Goal: Information Seeking & Learning: Learn about a topic

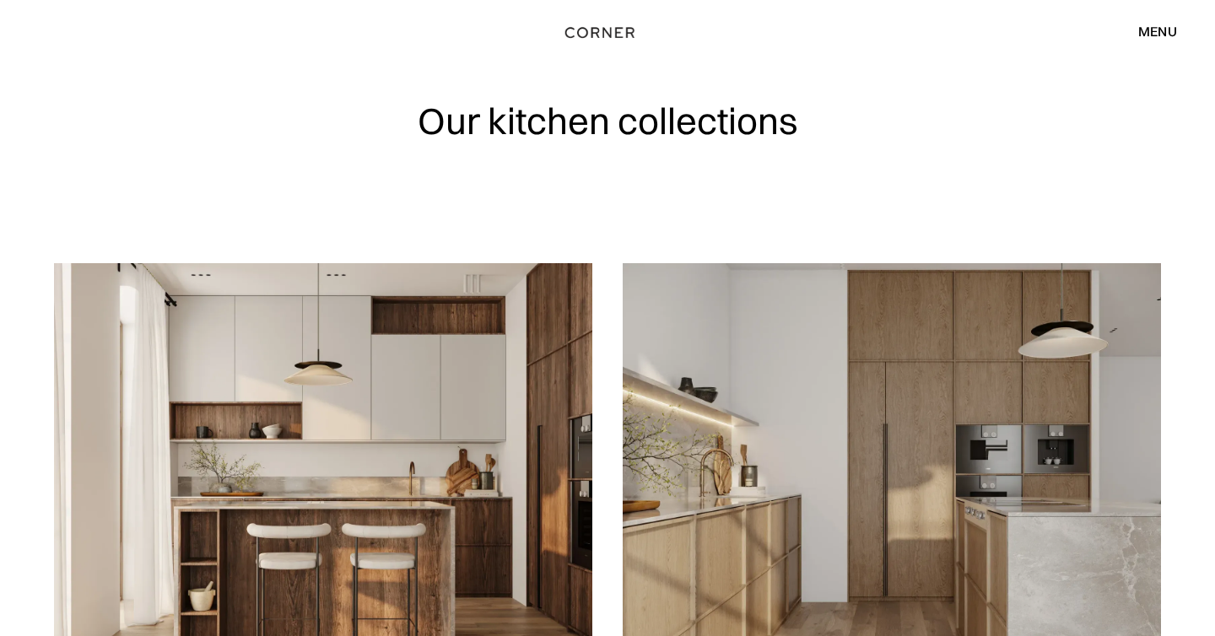
click at [585, 34] on img "home" at bounding box center [599, 33] width 69 height 22
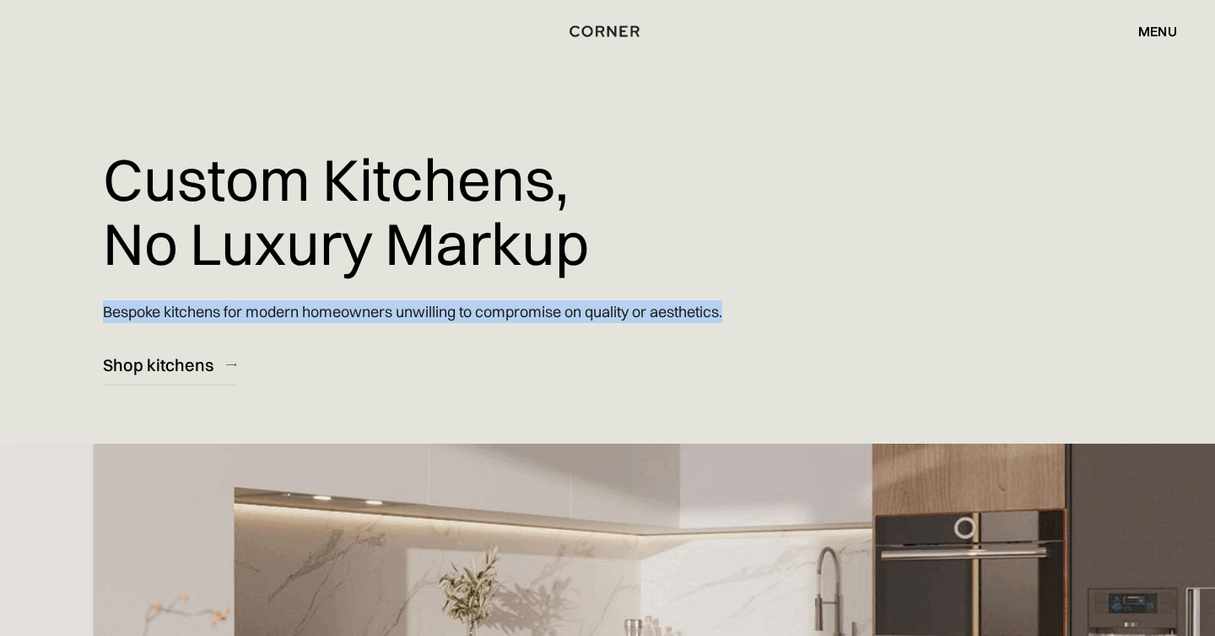
drag, startPoint x: 105, startPoint y: 309, endPoint x: 773, endPoint y: 310, distance: 668.0
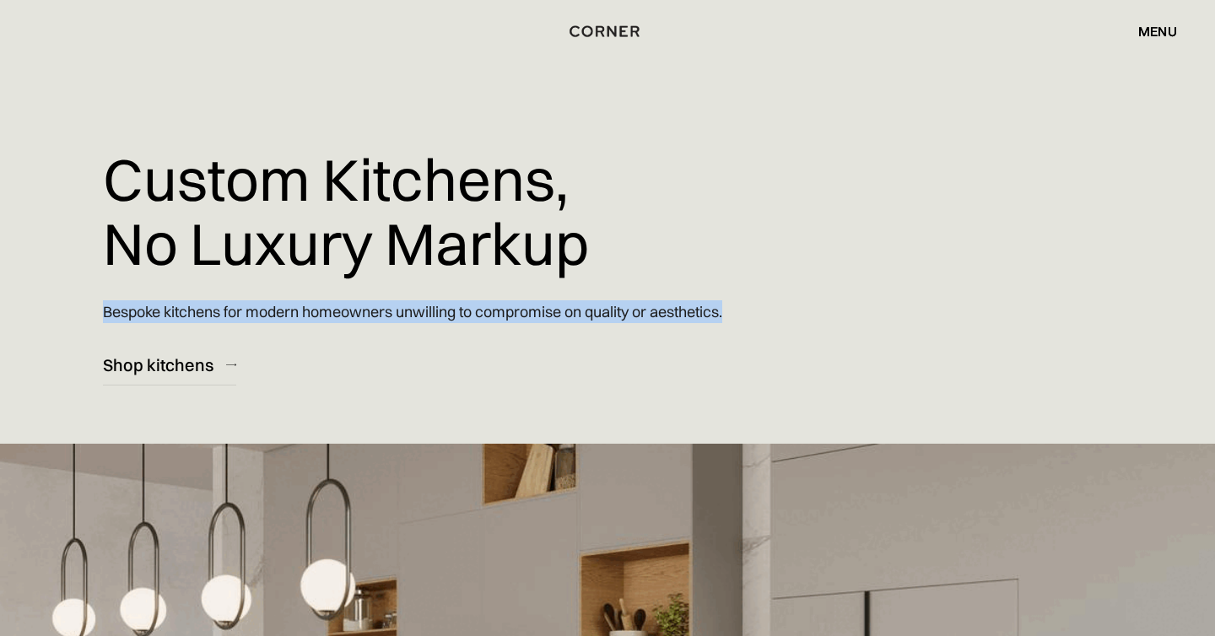
click at [773, 310] on div "Custom Kitchens, No Luxury Markup Bespoke kitchens for modern homeowners unwill…" at bounding box center [453, 192] width 700 height 385
copy p "Bespoke kitchens for modern homeowners unwilling to compromise on quality or ae…"
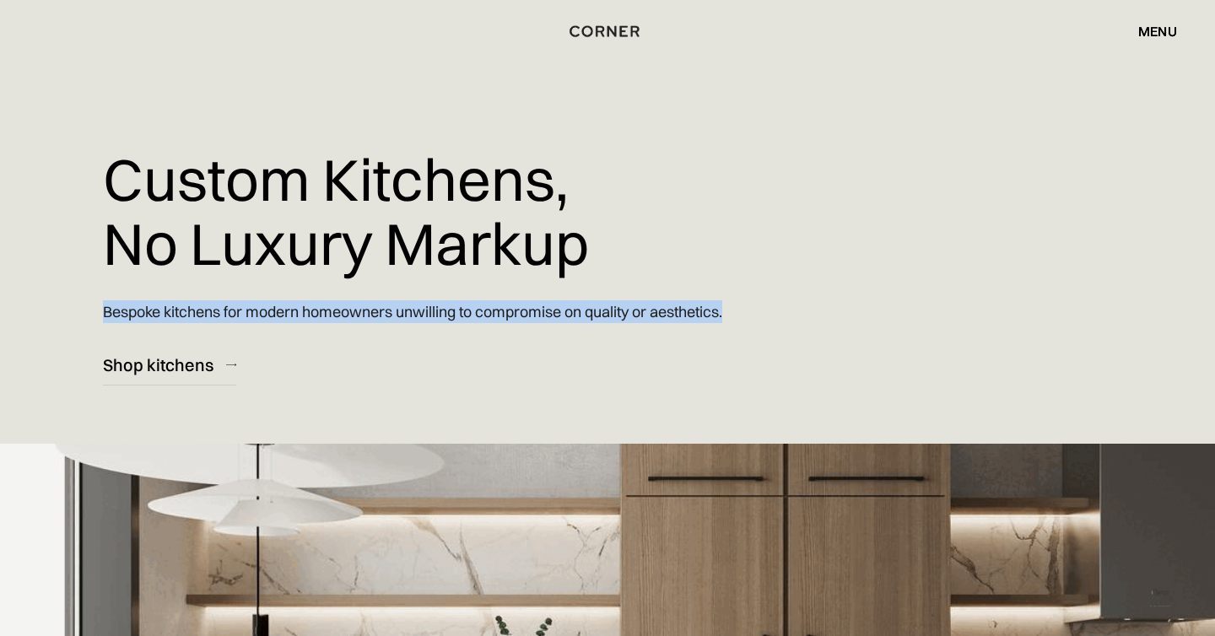
click at [558, 380] on div "Custom Kitchens, No Luxury Markup Bespoke kitchens for modern homeowners unwill…" at bounding box center [453, 192] width 700 height 385
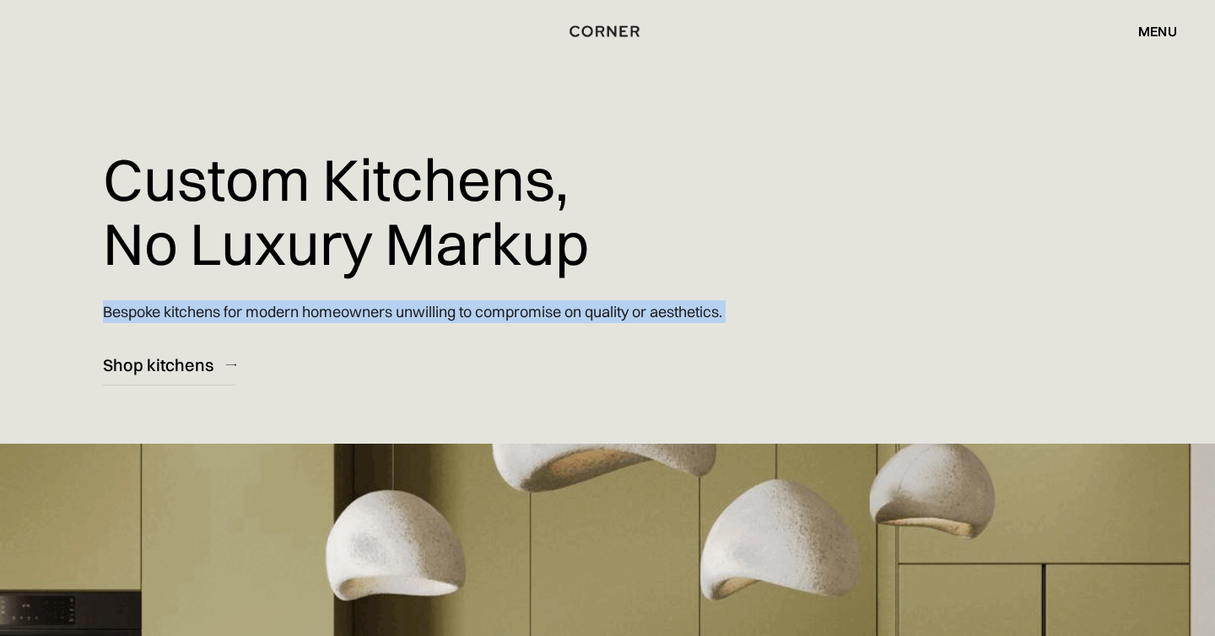
click at [558, 380] on div "Custom Kitchens, No Luxury Markup Bespoke kitchens for modern homeowners unwill…" at bounding box center [453, 192] width 700 height 385
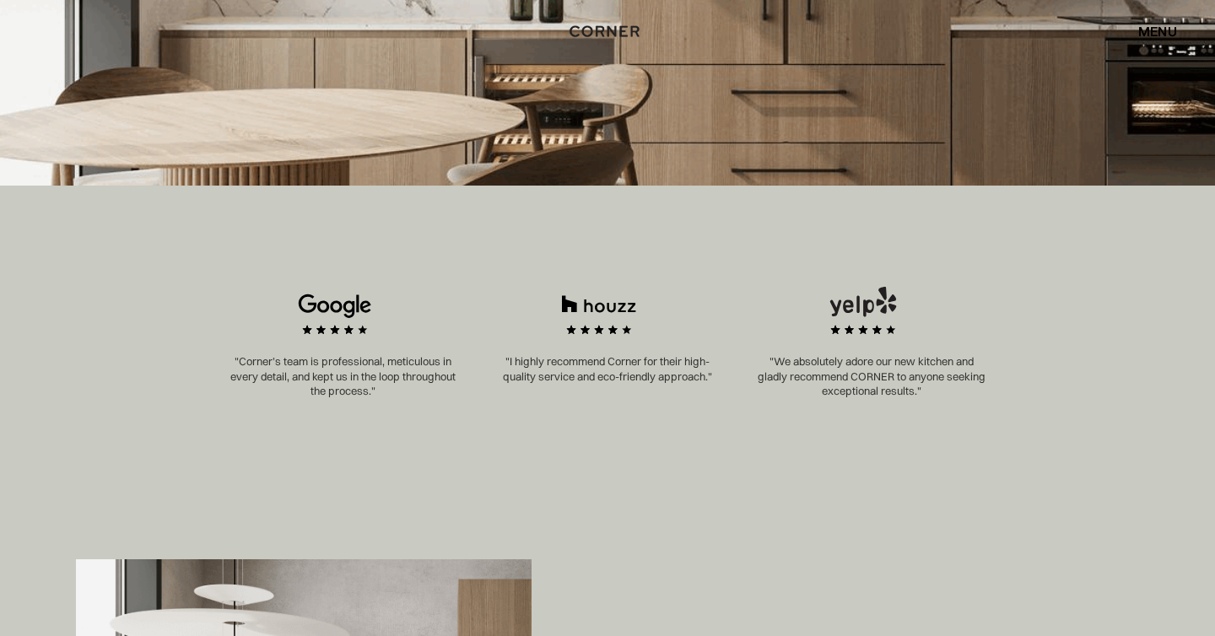
scroll to position [765, 0]
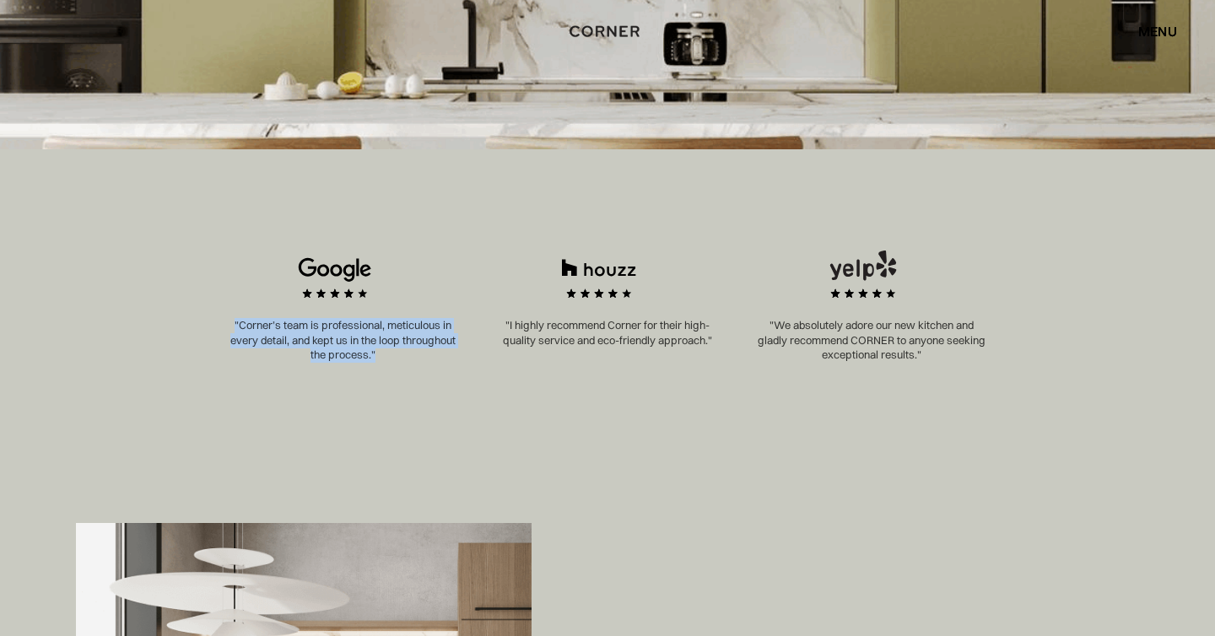
drag, startPoint x: 226, startPoint y: 325, endPoint x: 395, endPoint y: 354, distance: 171.3
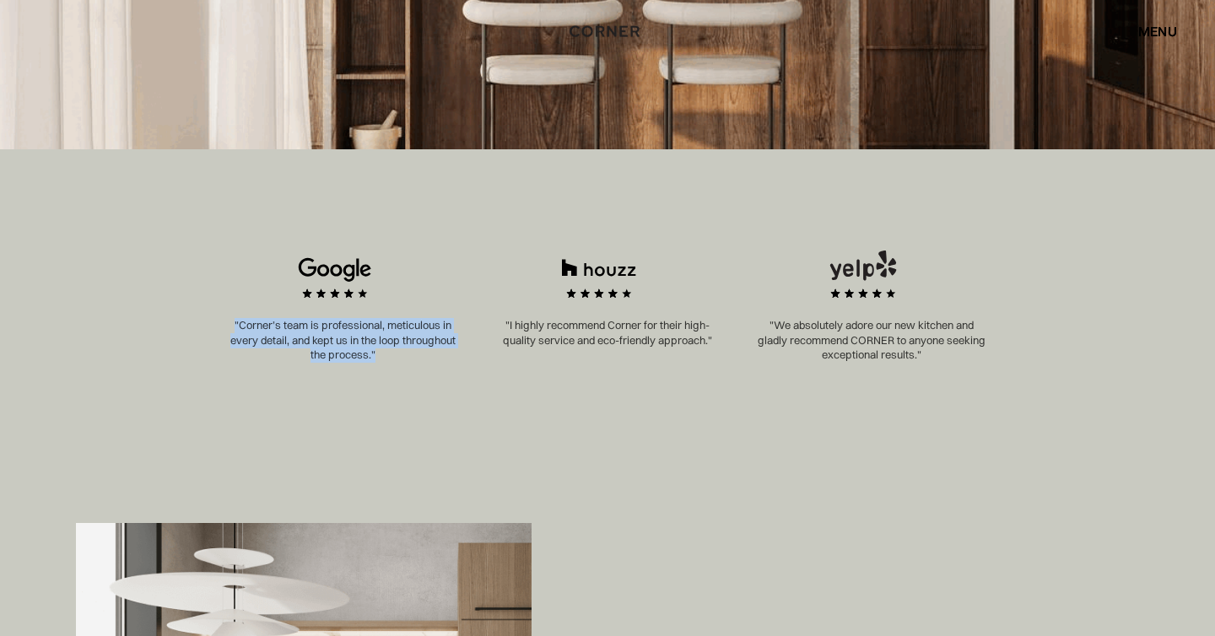
click at [395, 354] on div ""Corner’s team is professional, meticulous in every detail, and kept us in the …" at bounding box center [343, 311] width 264 height 121
copy p ""Corner’s team is professional, meticulous in every detail, and kept us in the …"
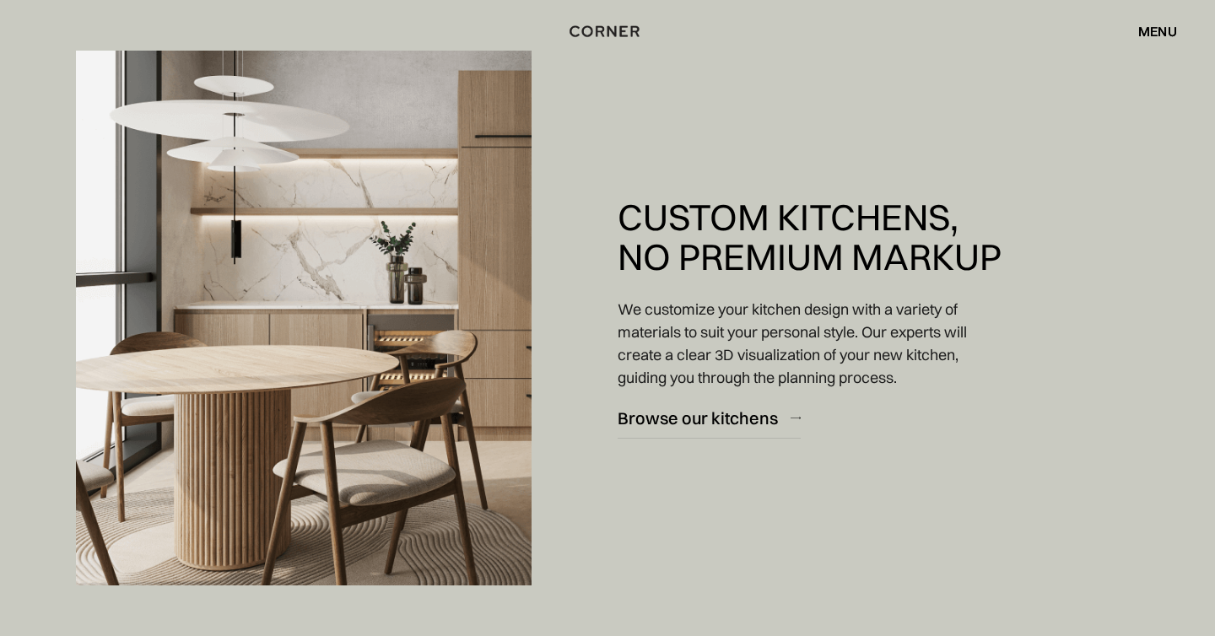
scroll to position [1287, 0]
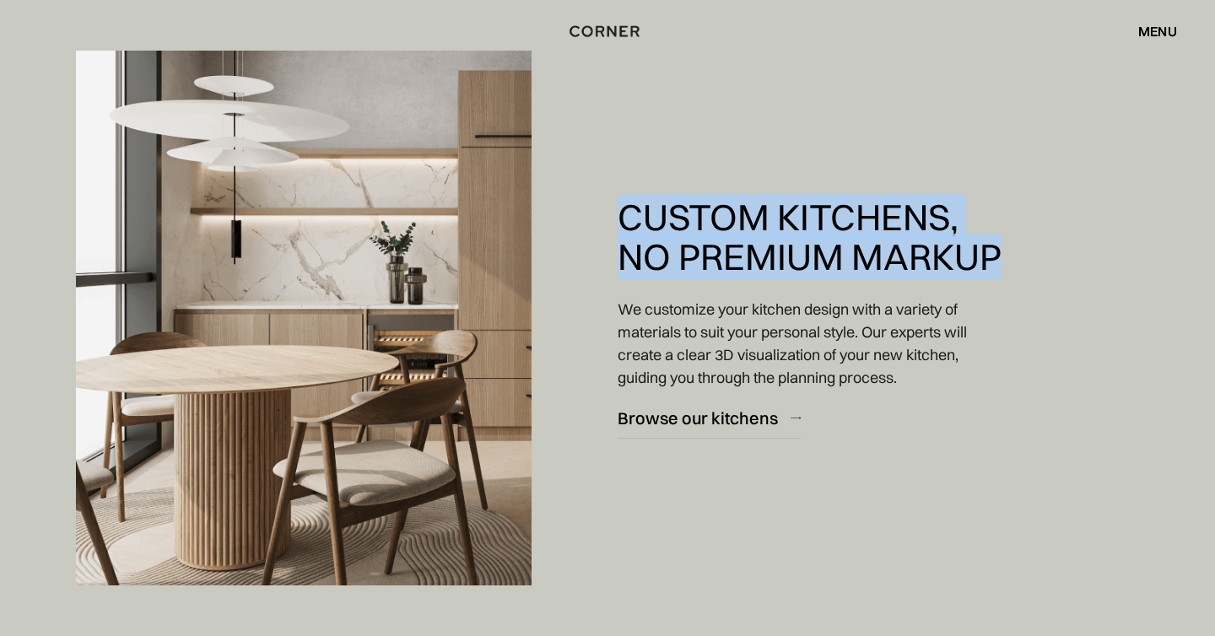
drag, startPoint x: 621, startPoint y: 209, endPoint x: 997, endPoint y: 254, distance: 378.8
click at [997, 254] on h2 "Custom Kitchens, No Premium Markup" at bounding box center [809, 237] width 384 height 80
copy h2 "Custom Kitchens, No Premium Markup"
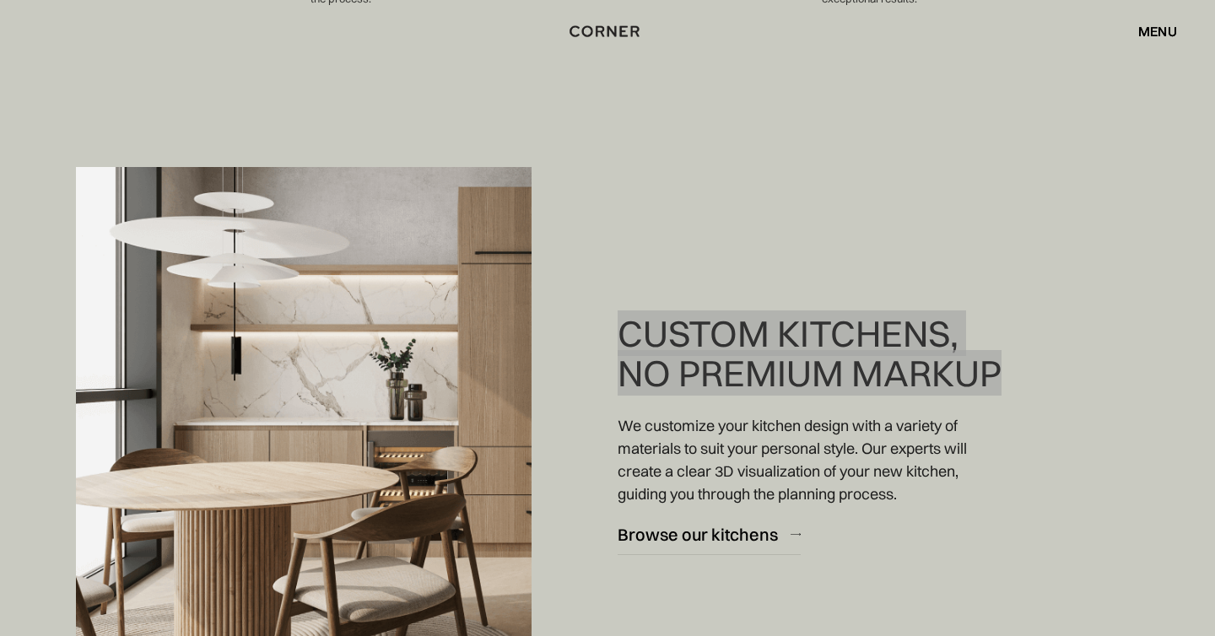
scroll to position [1158, 0]
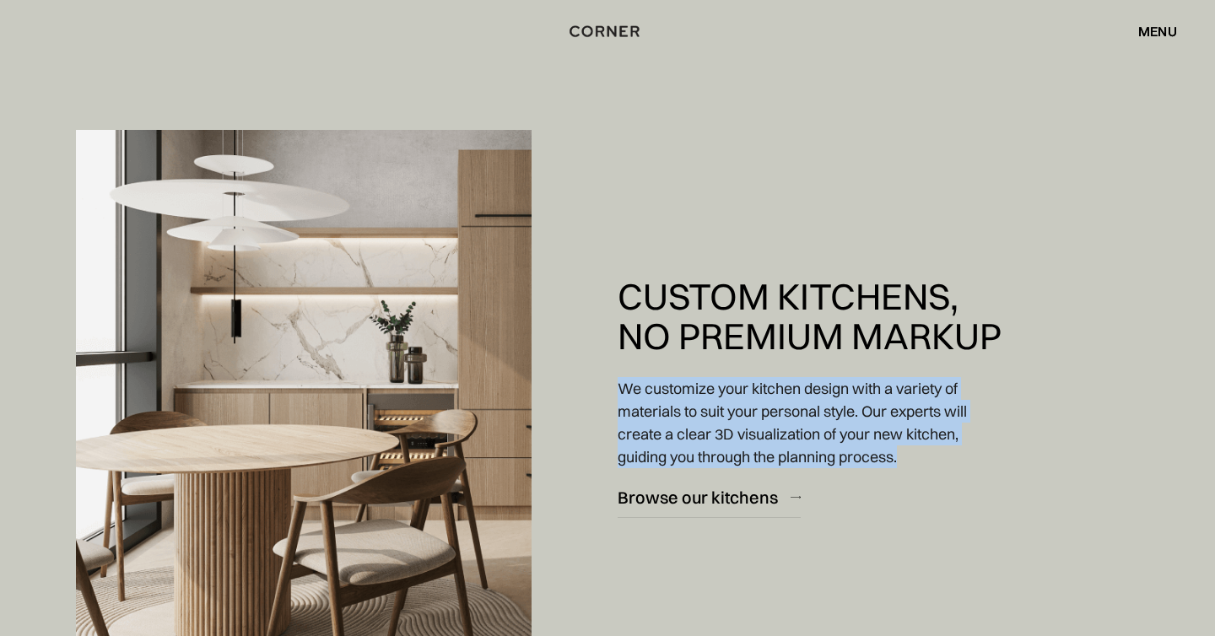
drag, startPoint x: 908, startPoint y: 460, endPoint x: 615, endPoint y: 388, distance: 301.3
copy p "We customize your kitchen design with a variety of materials to suit your perso…"
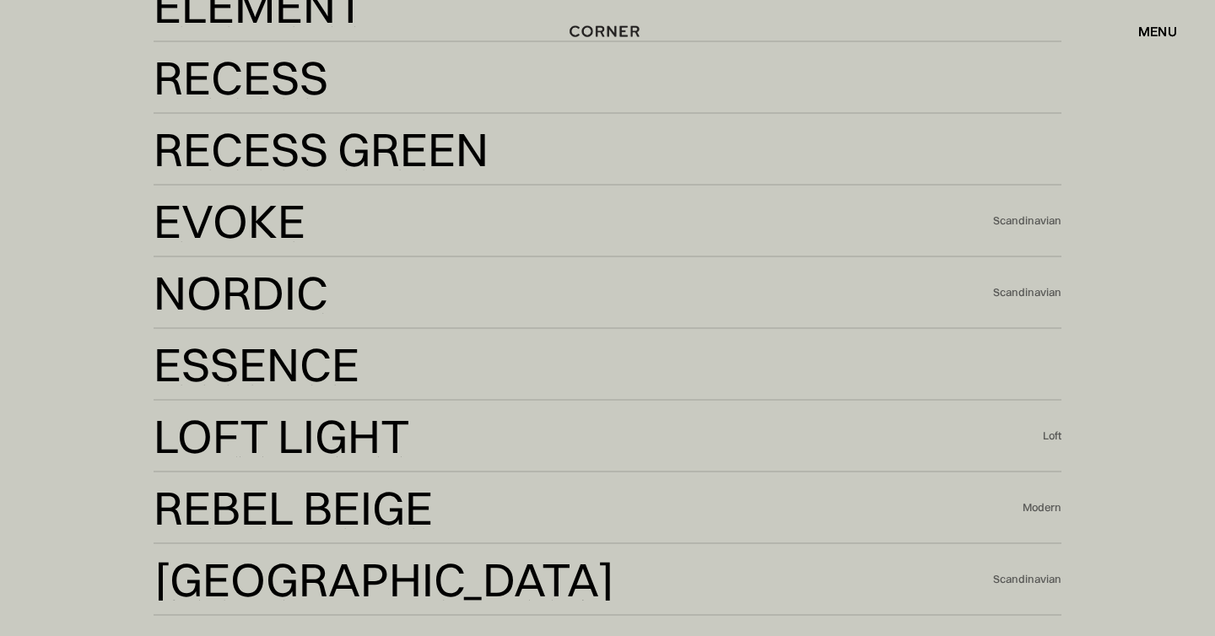
scroll to position [3700, 0]
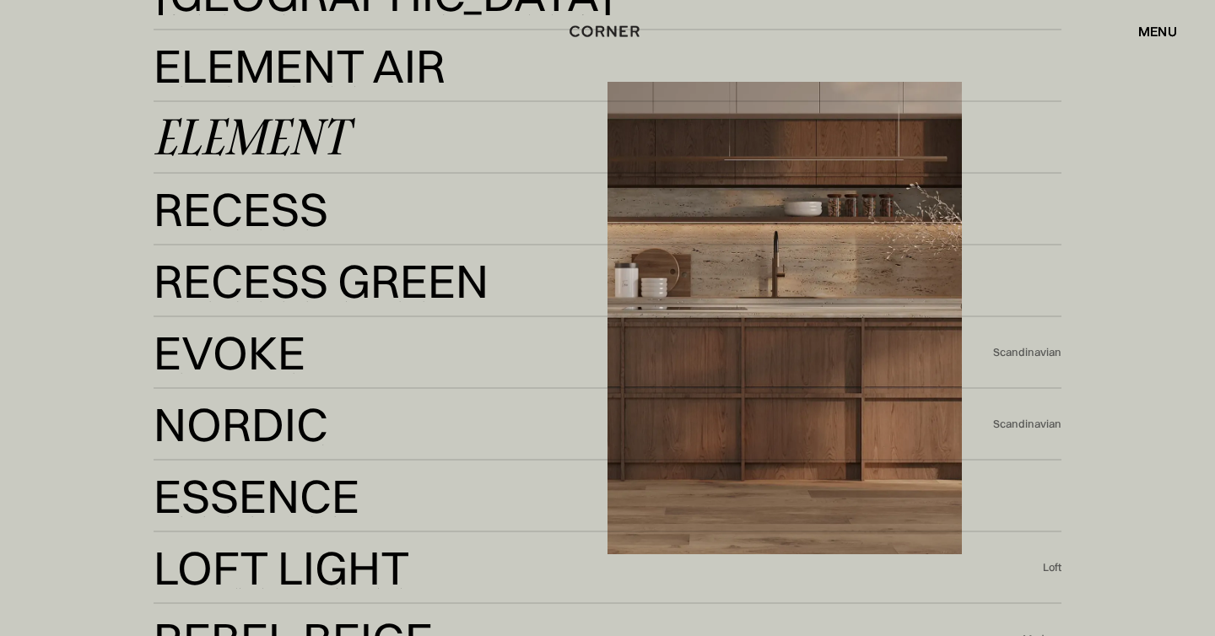
scroll to position [3346, 0]
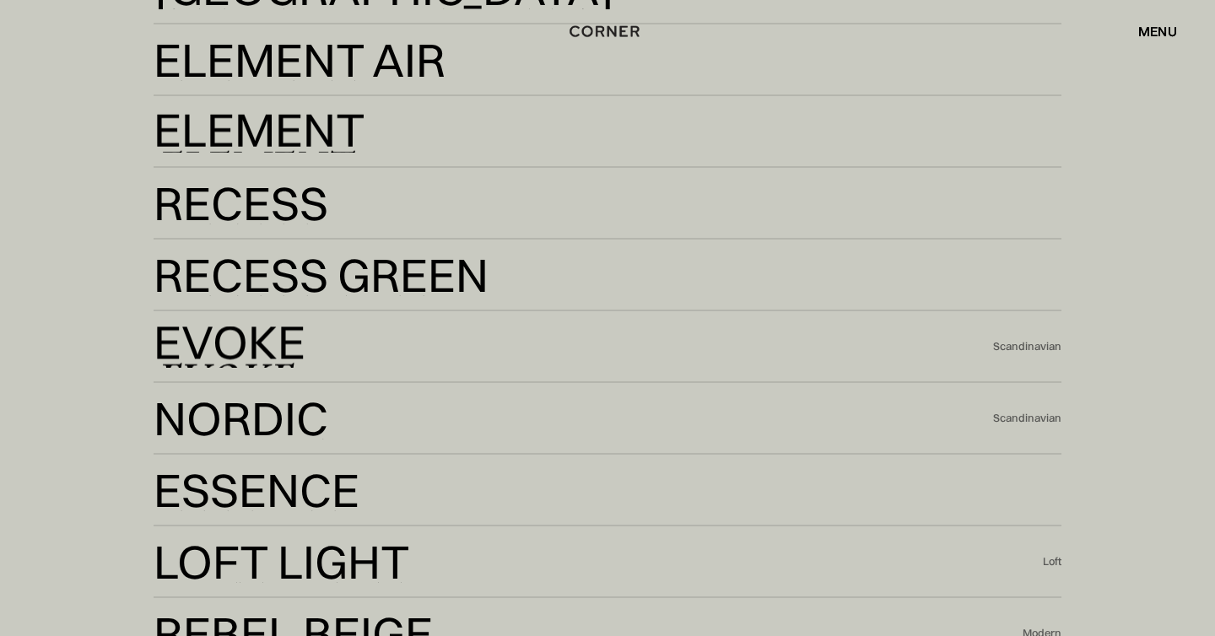
click at [8, 352] on div at bounding box center [607, 318] width 1215 height 636
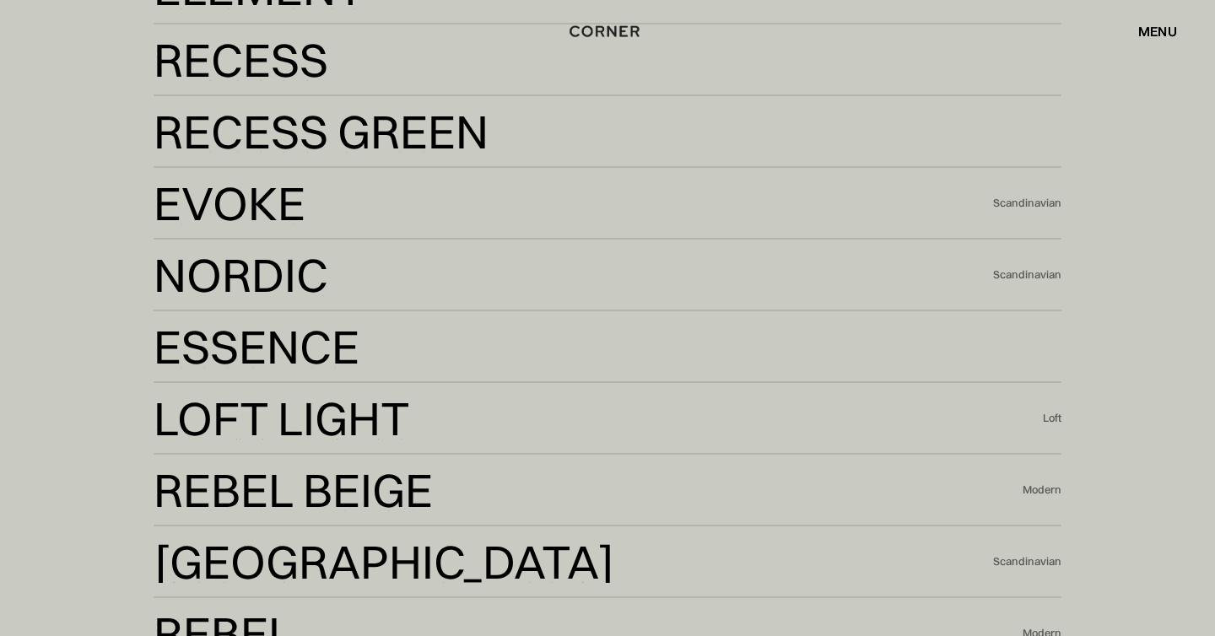
scroll to position [3499, 0]
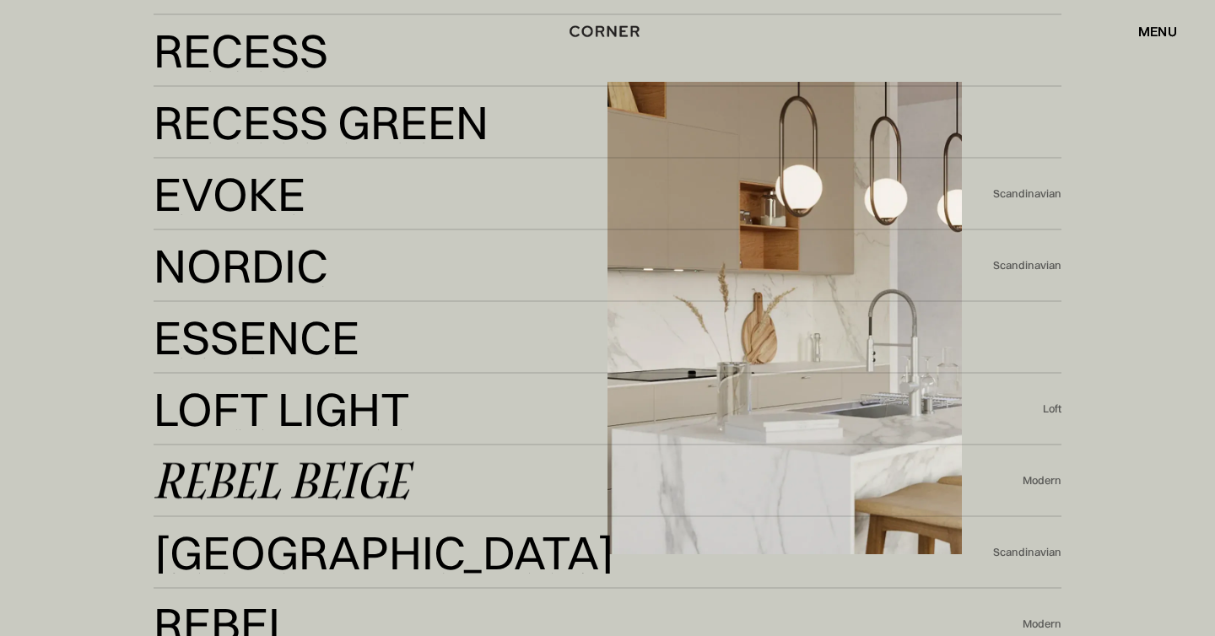
click at [1054, 482] on div "Modern" at bounding box center [1041, 480] width 39 height 15
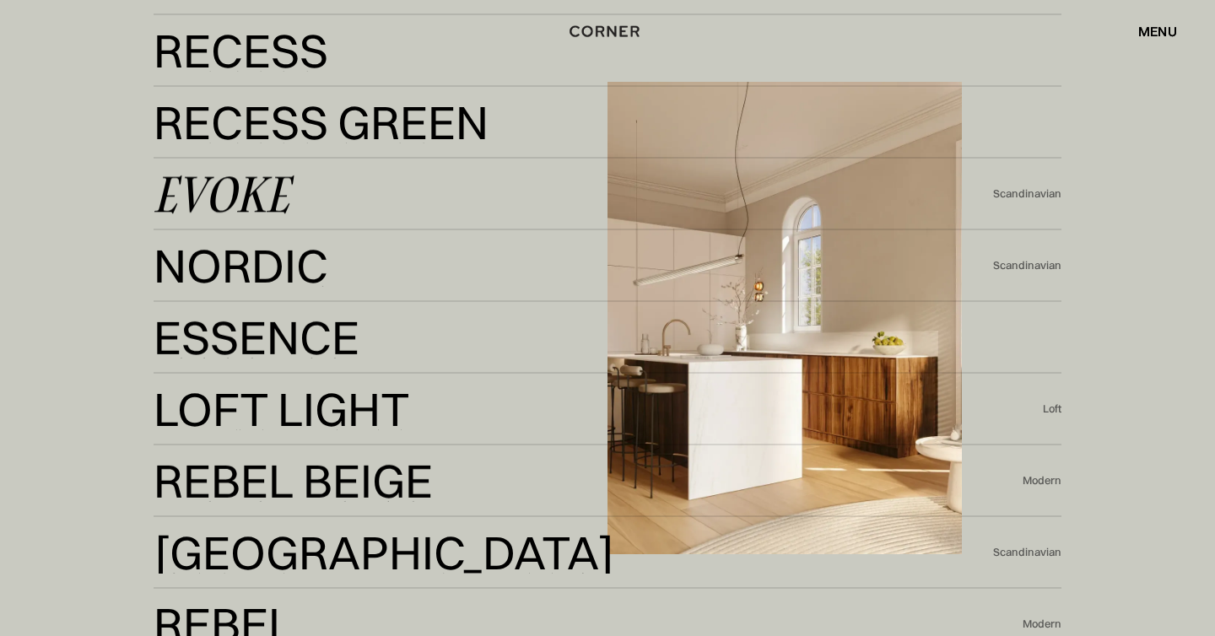
click at [1027, 194] on div "Scandinavian" at bounding box center [1027, 193] width 68 height 15
copy div "Scandinavian"
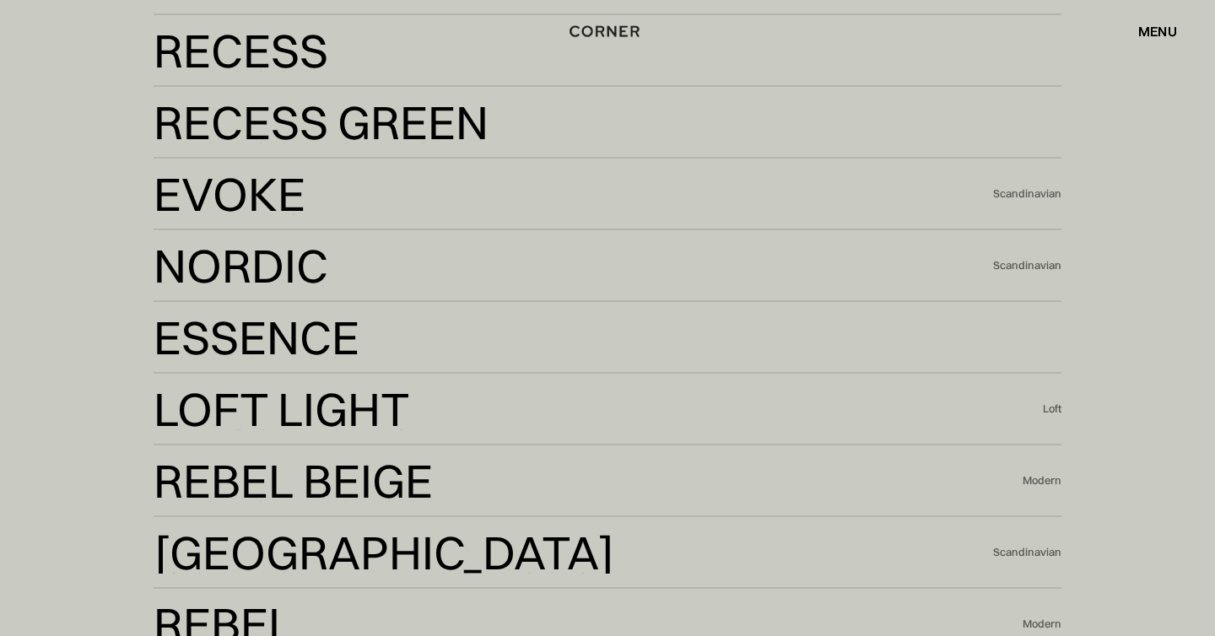
click at [46, 274] on div "Our globally-inspired design kits Kyoto Kyoto Element Air Element Air Element E…" at bounding box center [607, 295] width 1215 height 1296
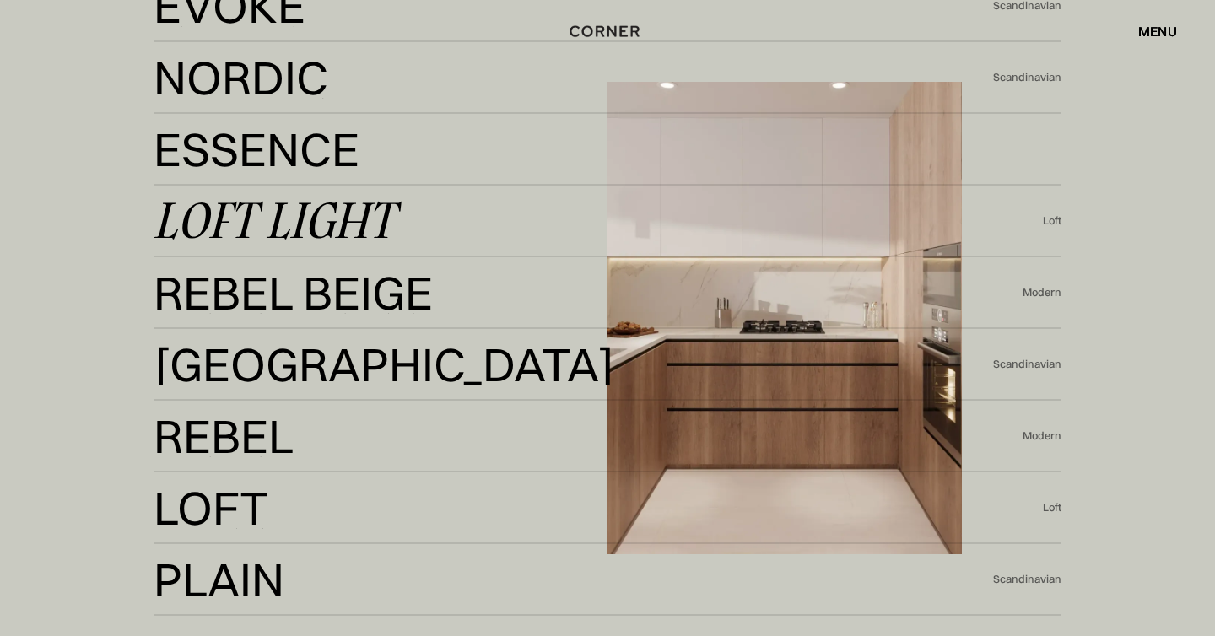
scroll to position [3677, 0]
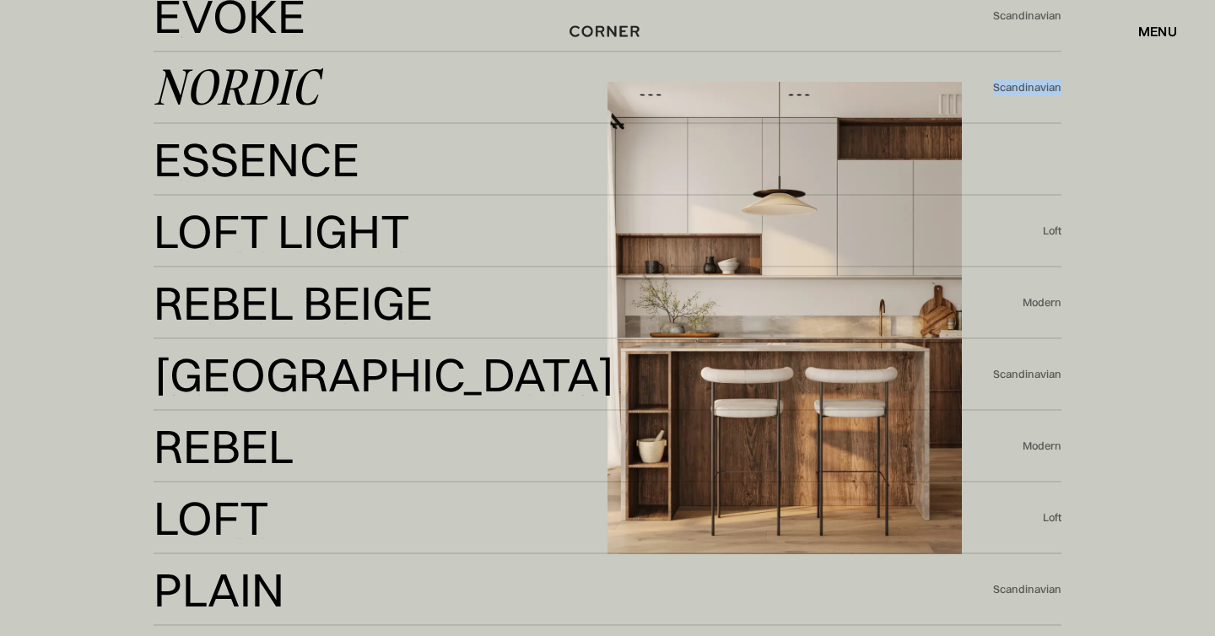
drag, startPoint x: 996, startPoint y: 84, endPoint x: 1059, endPoint y: 87, distance: 62.5
click at [1059, 87] on div "Scandinavian" at bounding box center [1027, 87] width 68 height 15
copy div "Scandinavian"
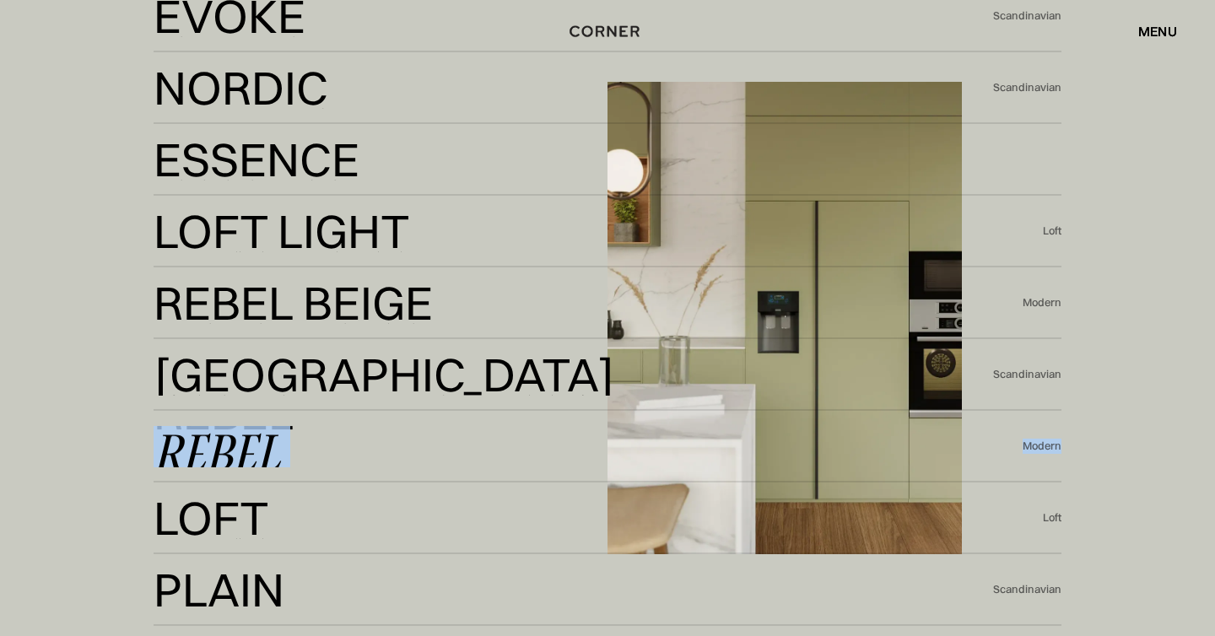
drag, startPoint x: 1104, startPoint y: 455, endPoint x: 1016, endPoint y: 455, distance: 87.7
click at [1016, 455] on div "Our globally-inspired design kits Kyoto Kyoto Element Air Element Air Element E…" at bounding box center [607, 117] width 1009 height 1296
copy div "Rebel Modern"
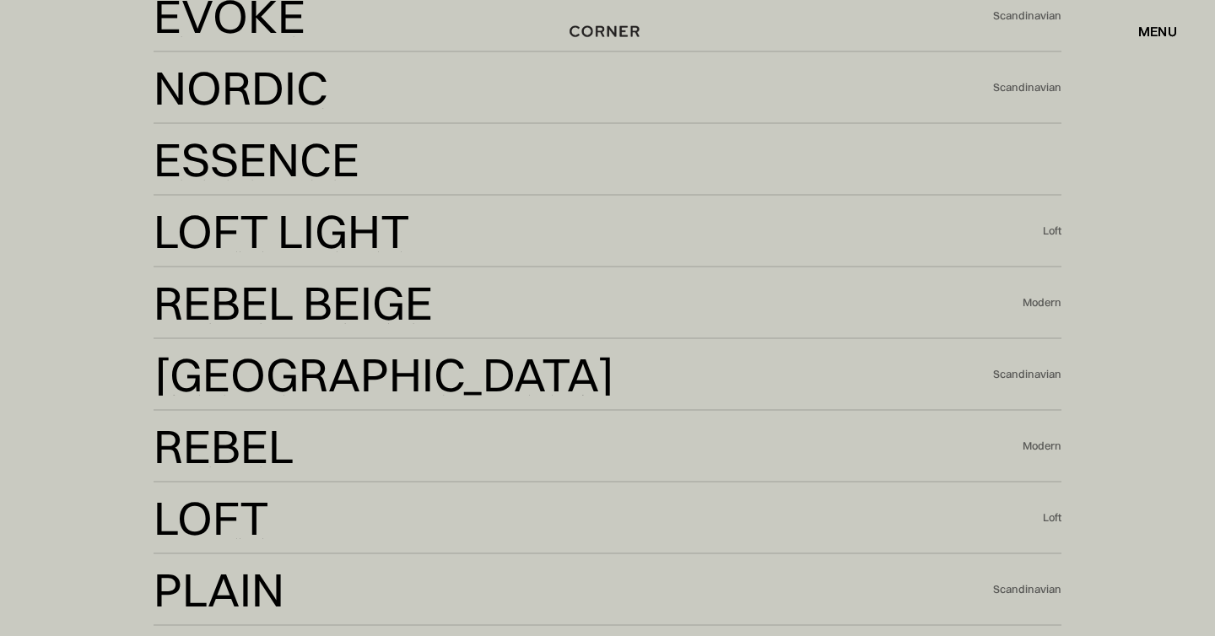
click at [1165, 302] on div "Our globally-inspired design kits Kyoto Kyoto Element Air Element Air Element E…" at bounding box center [607, 117] width 1215 height 1296
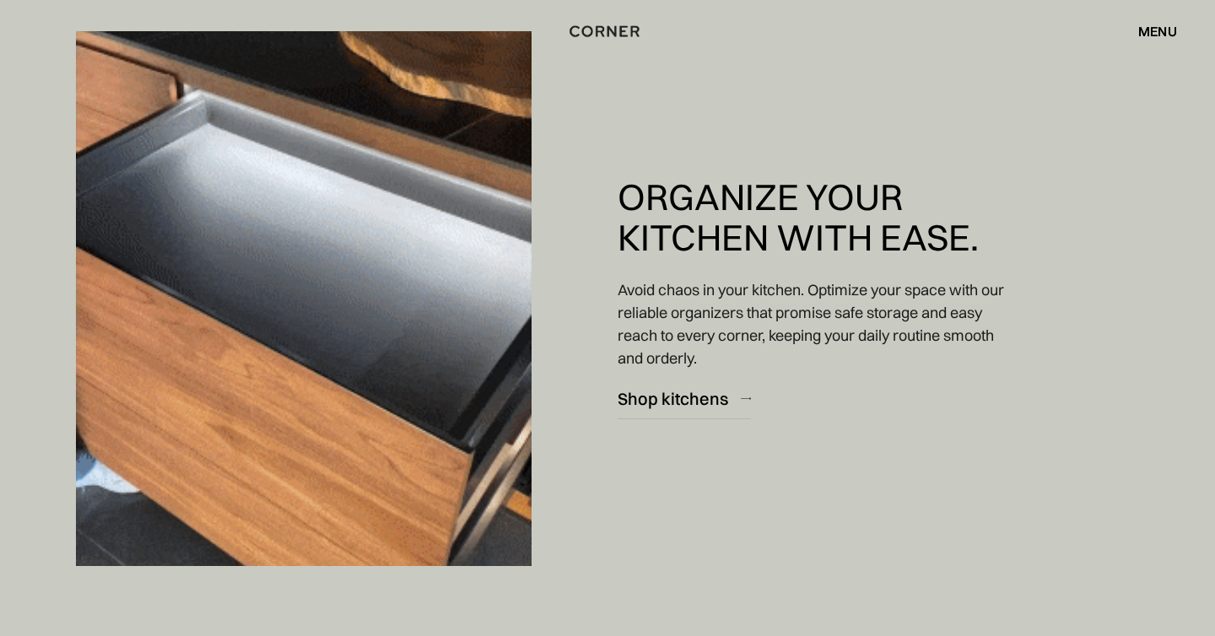
scroll to position [4460, 0]
